Goal: Information Seeking & Learning: Learn about a topic

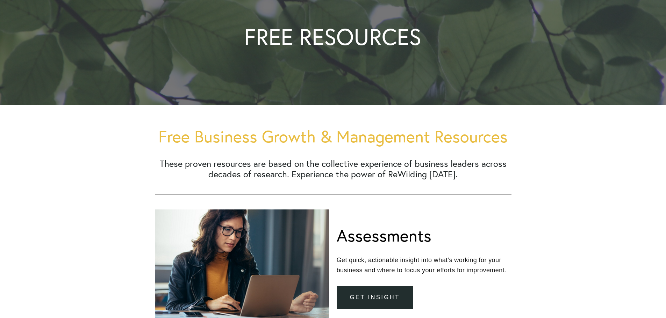
scroll to position [175, 0]
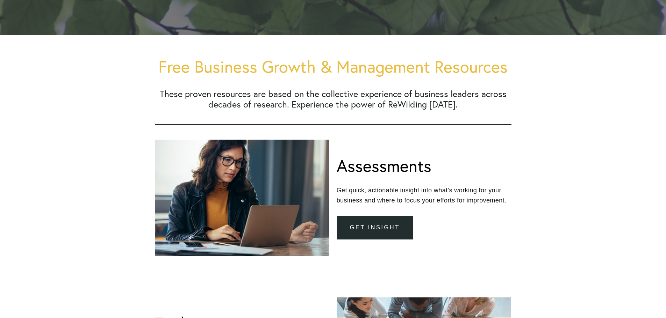
click at [377, 225] on link "get insight" at bounding box center [374, 227] width 77 height 23
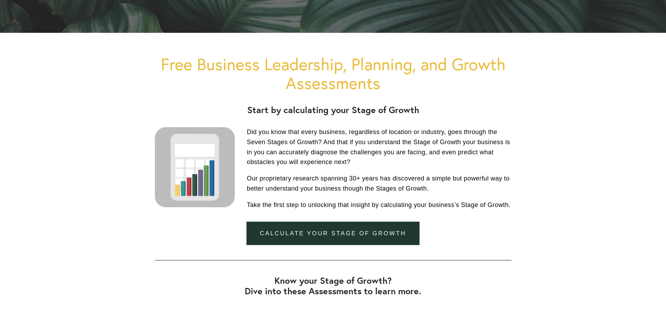
scroll to position [280, 0]
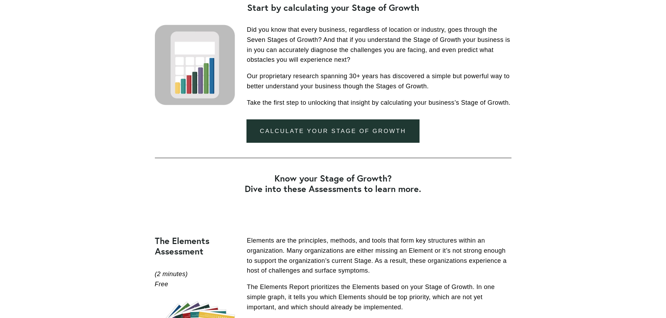
click at [332, 131] on link "Calculate your stage of growth" at bounding box center [332, 130] width 173 height 23
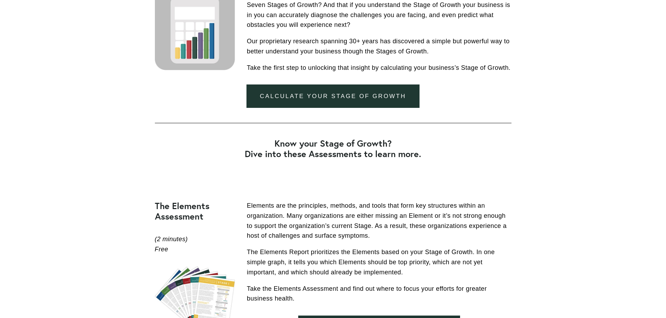
scroll to position [384, 0]
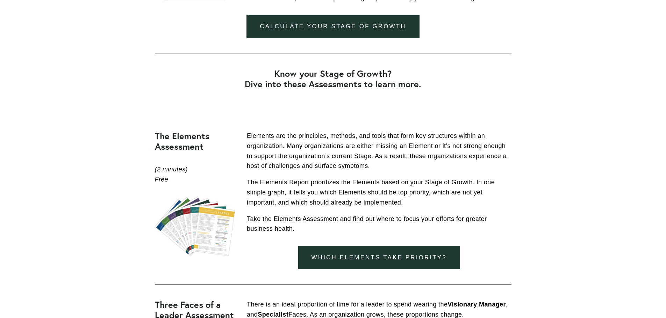
click at [391, 255] on link "Which elements take priority?" at bounding box center [379, 257] width 162 height 23
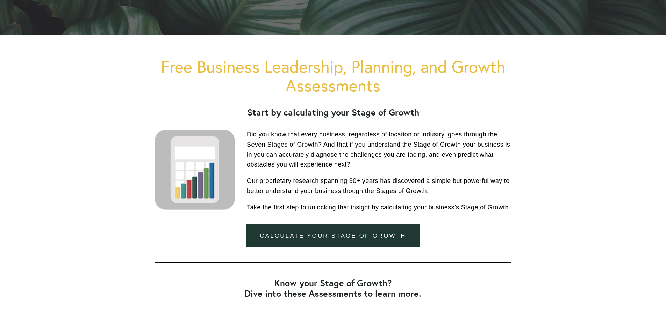
scroll to position [0, 0]
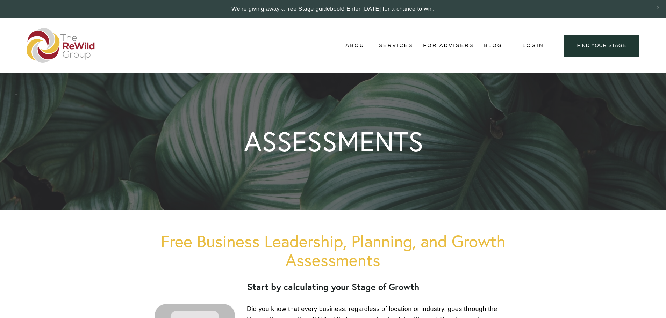
click at [0, 0] on span "For Businesses" at bounding box center [0, 0] width 0 height 0
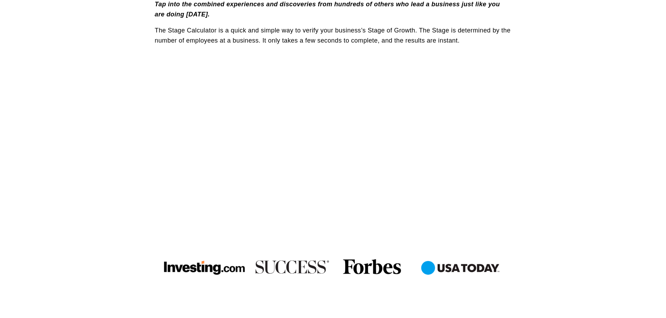
scroll to position [35, 0]
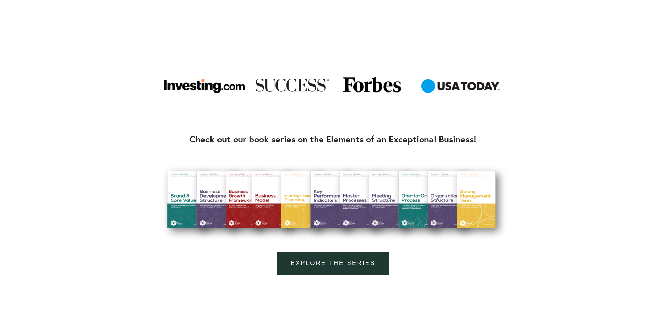
scroll to position [629, 0]
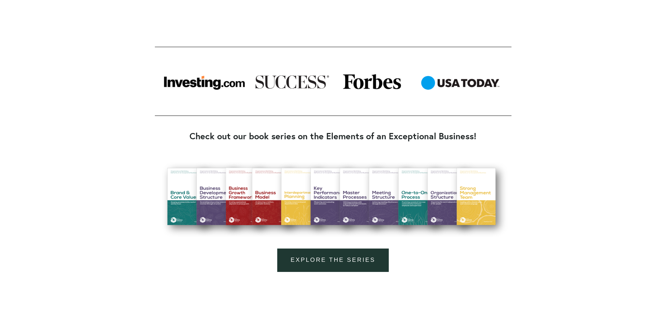
click at [337, 259] on link "Explore the series" at bounding box center [332, 260] width 111 height 23
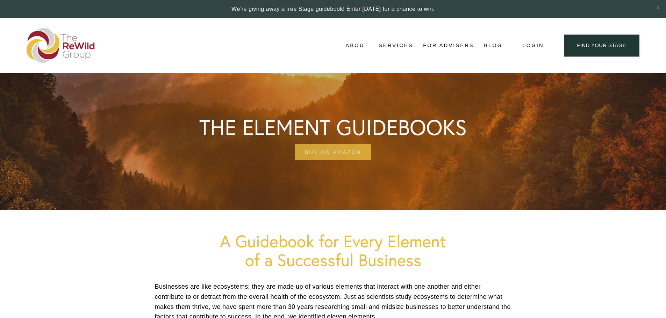
click at [326, 152] on link "BUY ON AMAZON" at bounding box center [333, 152] width 77 height 16
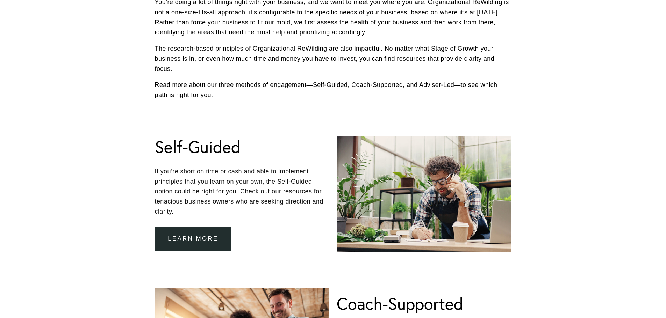
scroll to position [384, 0]
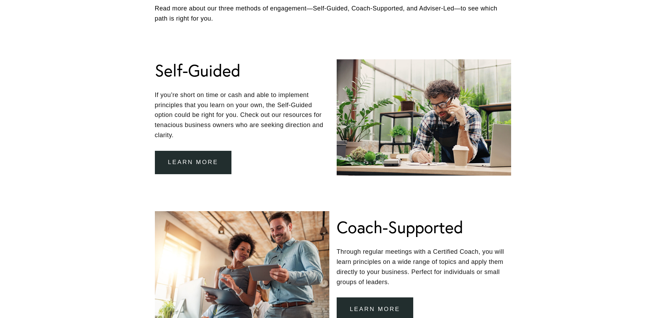
click at [192, 160] on link "Learn more" at bounding box center [193, 162] width 77 height 23
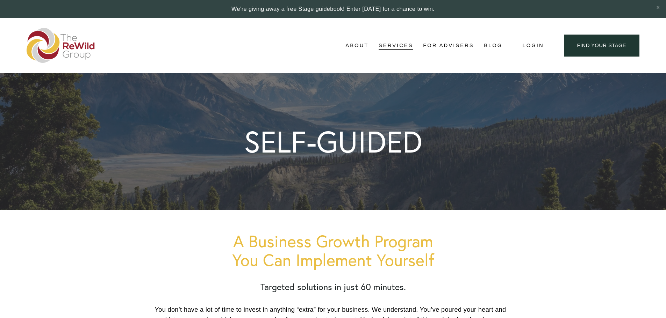
click at [0, 0] on span "Self-Guided" at bounding box center [0, 0] width 0 height 0
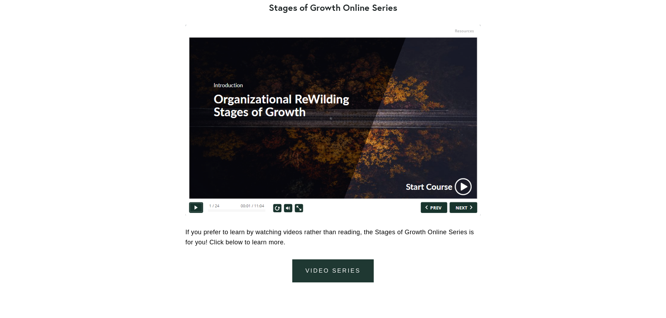
scroll to position [2970, 0]
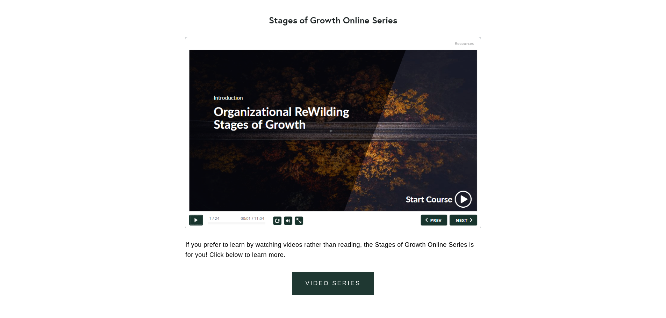
click at [329, 284] on link "video series" at bounding box center [332, 283] width 81 height 23
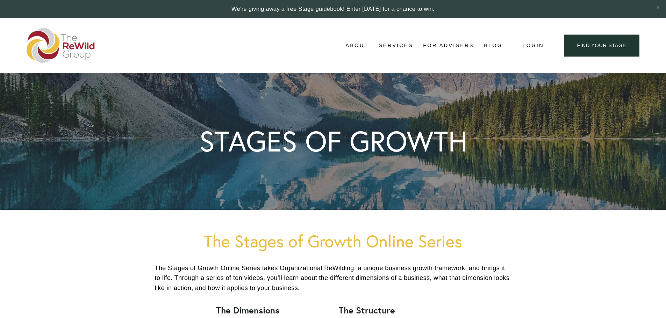
click at [0, 0] on span "Business Coaching" at bounding box center [0, 0] width 0 height 0
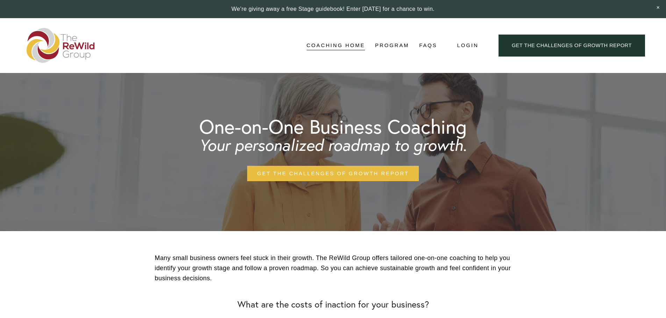
click at [325, 45] on link "Coaching Home" at bounding box center [335, 46] width 58 height 10
click at [0, 0] on link "Structure" at bounding box center [0, 0] width 0 height 0
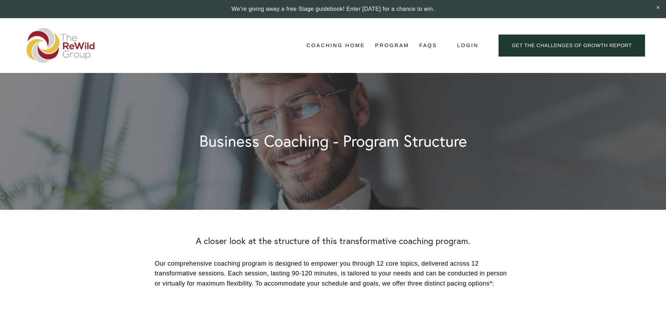
click at [78, 46] on img at bounding box center [61, 45] width 68 height 35
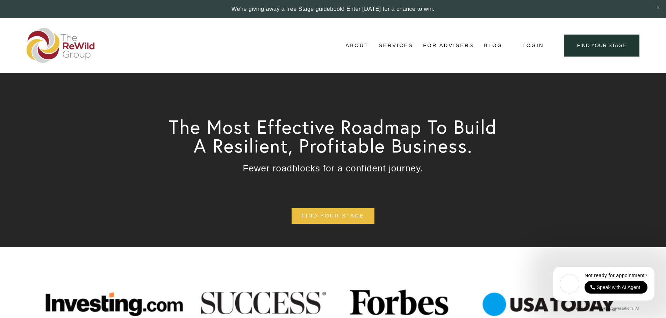
click at [0, 0] on span "Adviser-Led" at bounding box center [0, 0] width 0 height 0
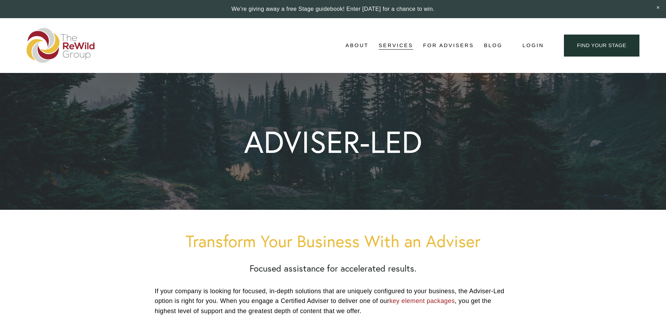
click at [447, 45] on link "For Advisers" at bounding box center [448, 46] width 51 height 10
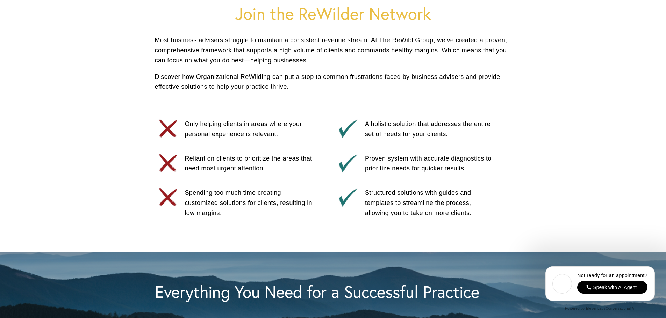
scroll to position [384, 0]
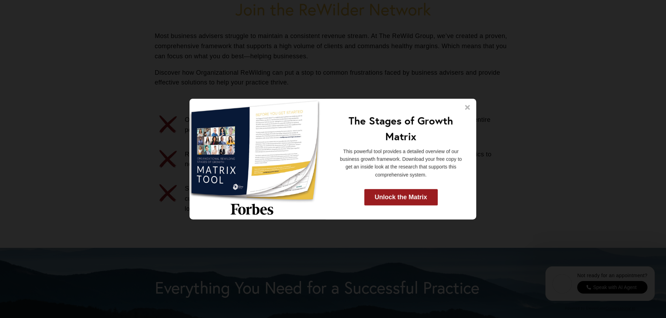
click at [469, 107] on icon at bounding box center [467, 107] width 7 height 7
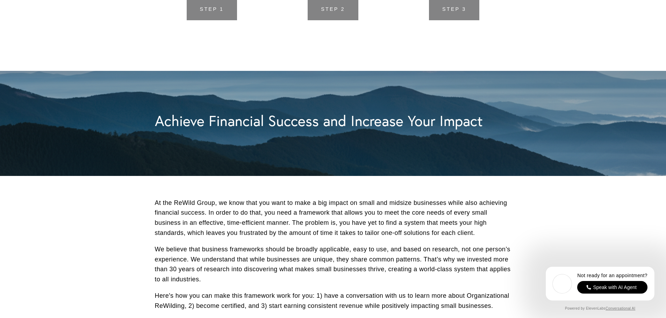
scroll to position [1922, 0]
